Goal: Transaction & Acquisition: Subscribe to service/newsletter

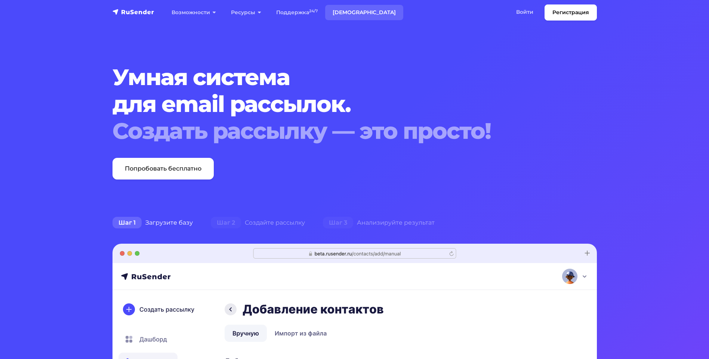
click at [346, 12] on link "[DEMOGRAPHIC_DATA]" at bounding box center [364, 12] width 78 height 15
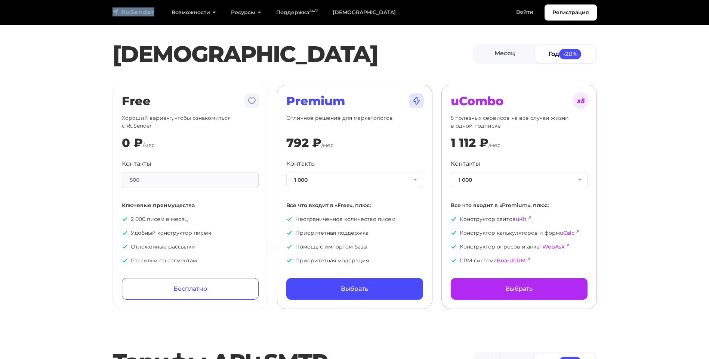
drag, startPoint x: 155, startPoint y: 12, endPoint x: 123, endPoint y: 13, distance: 32.5
click at [123, 13] on div "Регистрация Возможности Конструктор писем Формы подписки A/B–тестирование API и…" at bounding box center [354, 12] width 493 height 16
drag, startPoint x: 31, startPoint y: 68, endPoint x: 32, endPoint y: 49, distance: 19.1
click at [32, 65] on div "Тарифы Месяц Год -20%" at bounding box center [354, 54] width 709 height 34
